Goal: Information Seeking & Learning: Learn about a topic

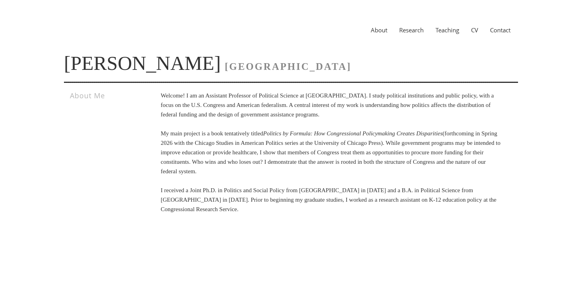
click at [444, 30] on link "Teaching" at bounding box center [448, 30] width 36 height 8
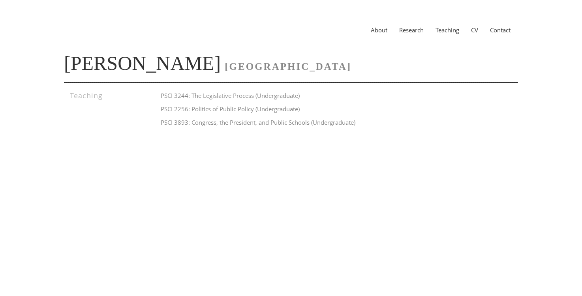
click at [404, 32] on link "Research" at bounding box center [411, 30] width 36 height 8
